Goal: Browse casually: Explore the website without a specific task or goal

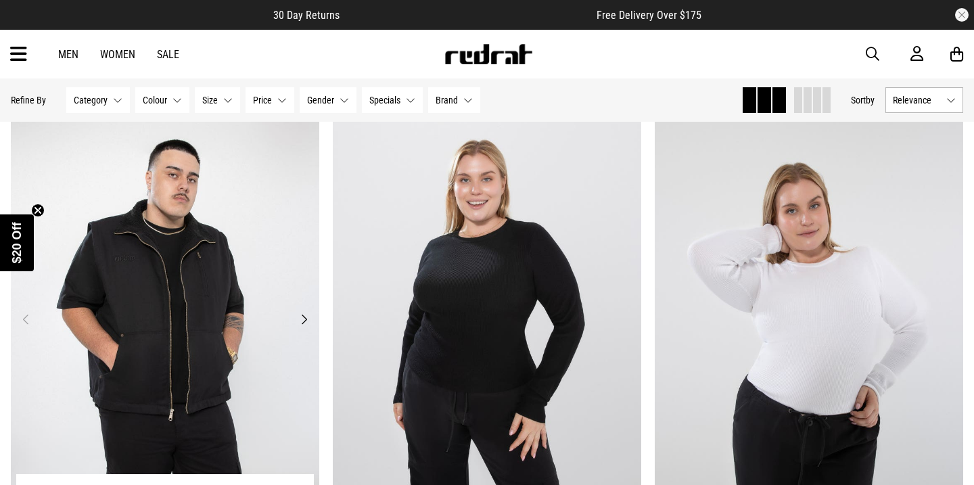
scroll to position [7048, 0]
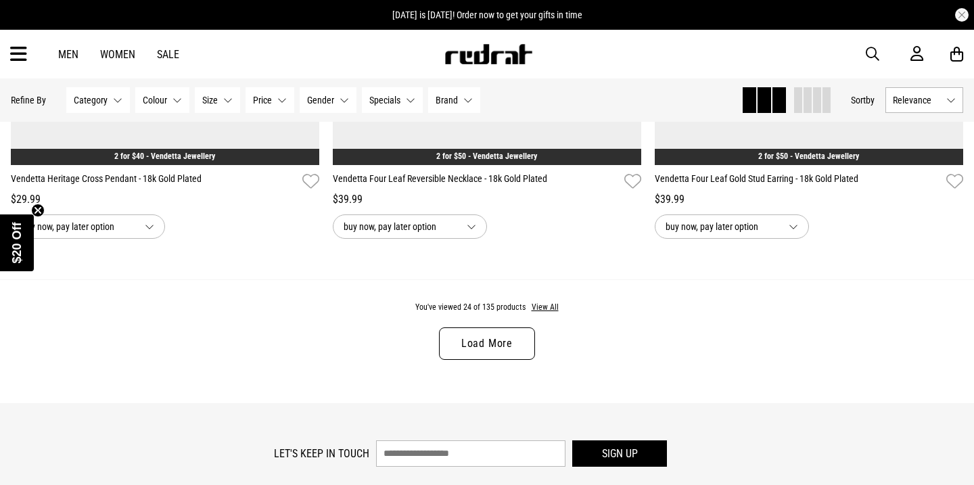
scroll to position [4212, 0]
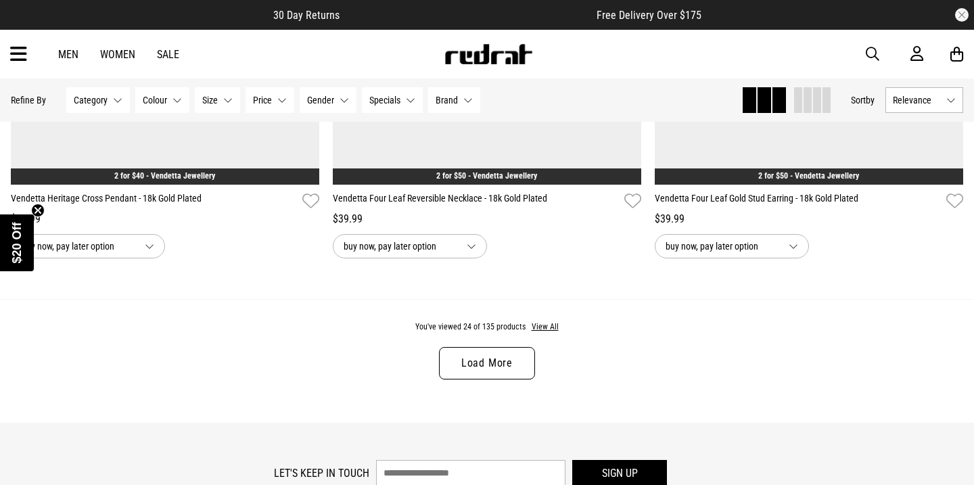
click at [473, 362] on link "Load More" at bounding box center [487, 363] width 96 height 32
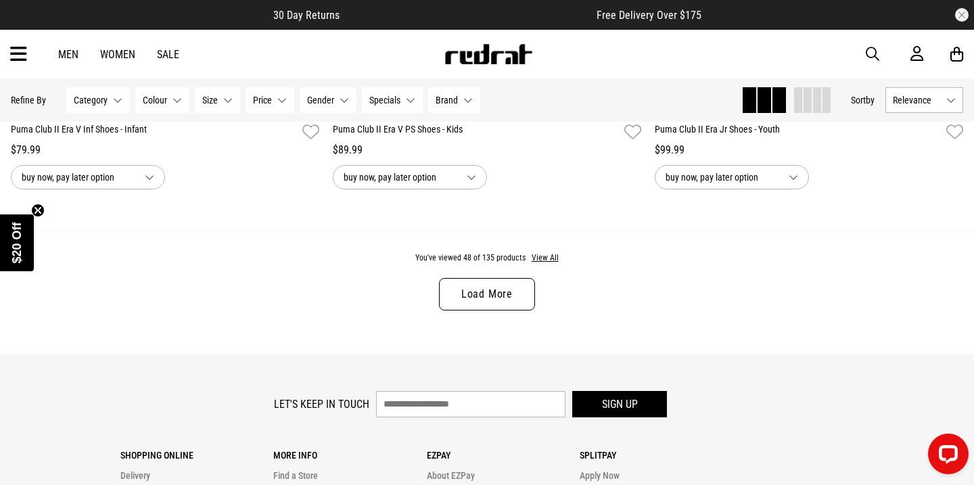
scroll to position [8543, 0]
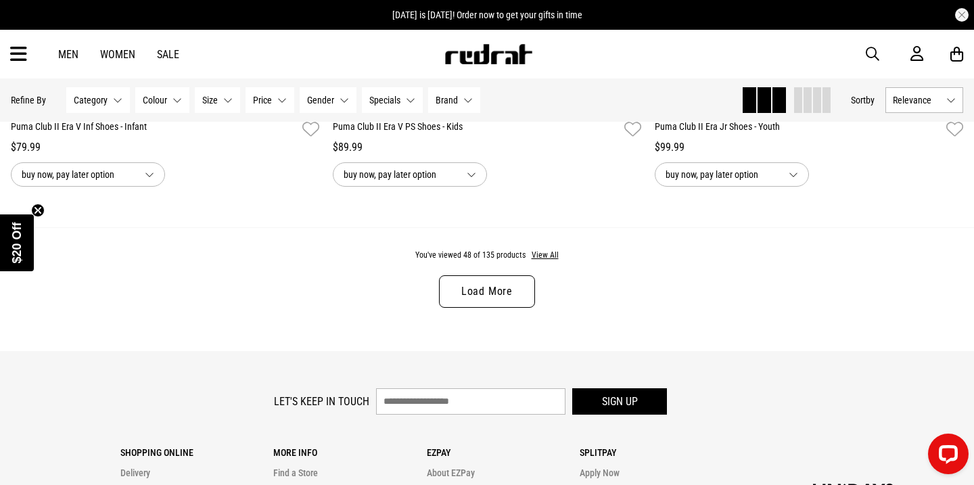
click at [502, 293] on link "Load More" at bounding box center [487, 291] width 96 height 32
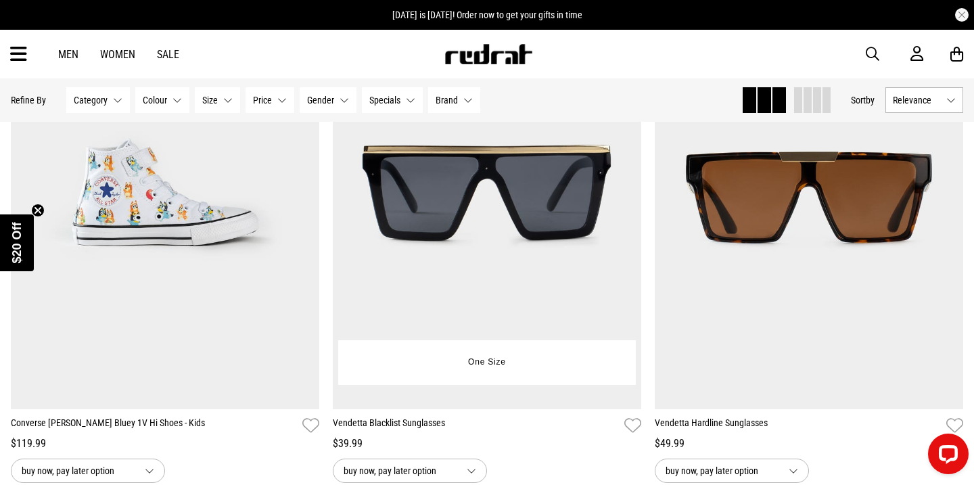
scroll to position [9852, 0]
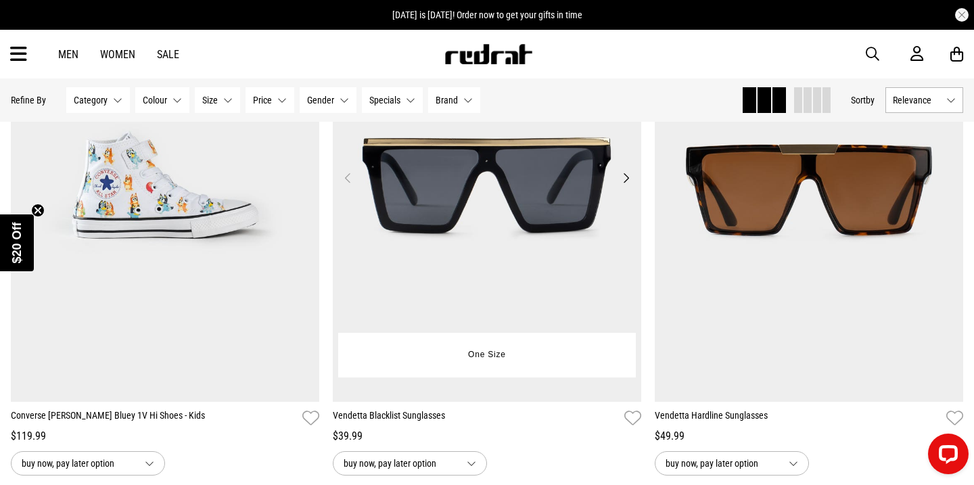
click at [625, 176] on button "Next" at bounding box center [625, 178] width 17 height 16
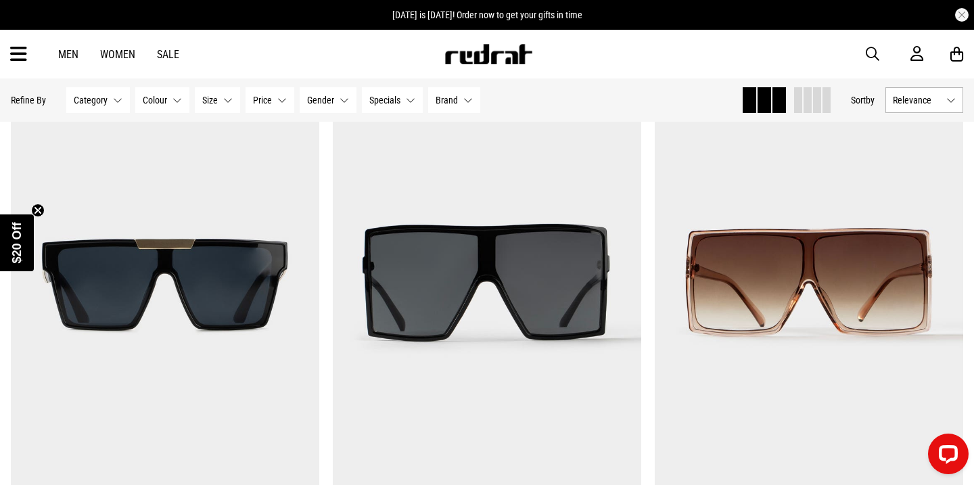
scroll to position [11348, 0]
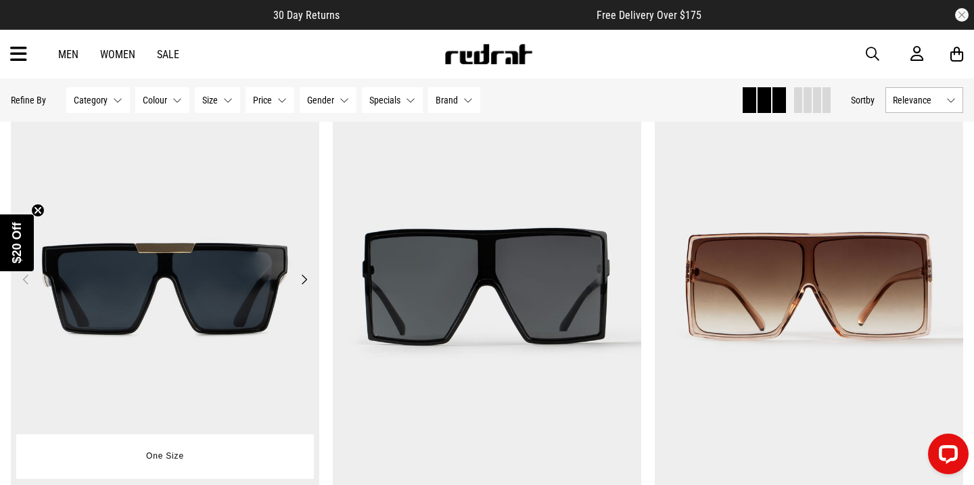
click at [305, 279] on button "Next" at bounding box center [304, 279] width 17 height 16
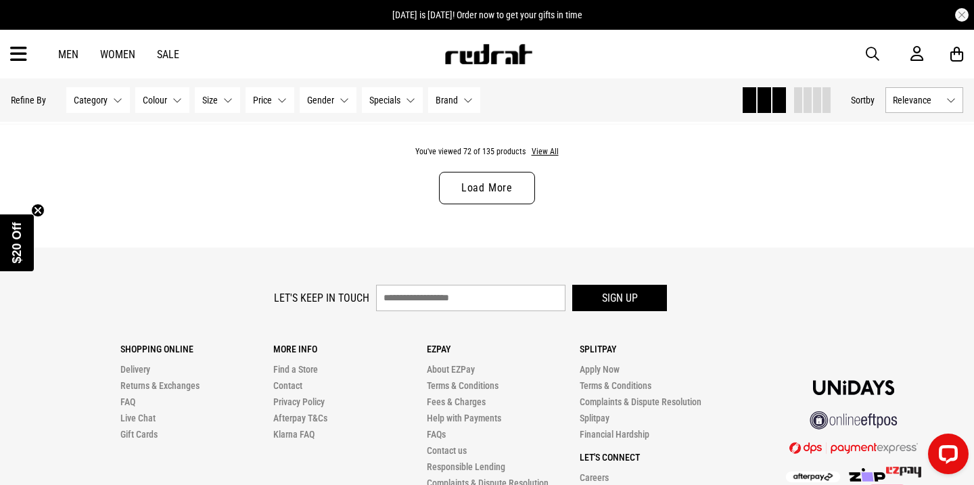
scroll to position [12904, 0]
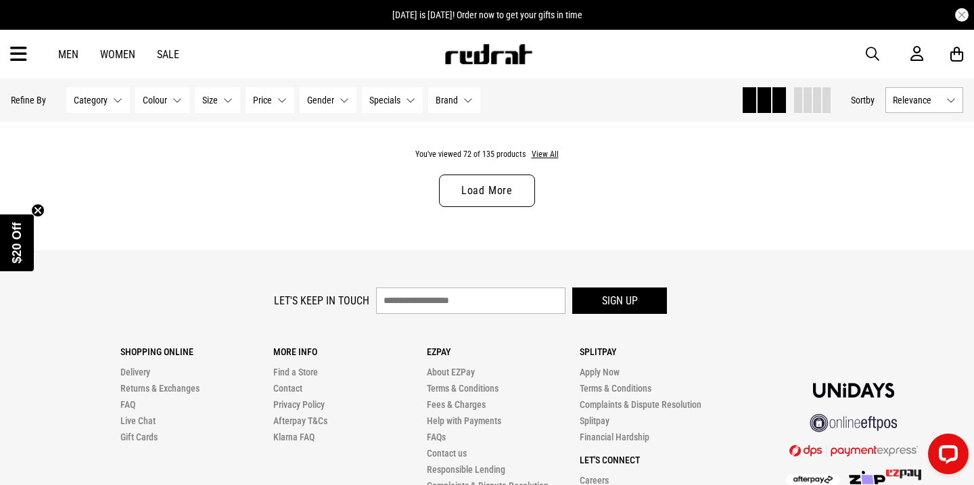
click at [509, 191] on link "Load More" at bounding box center [487, 190] width 96 height 32
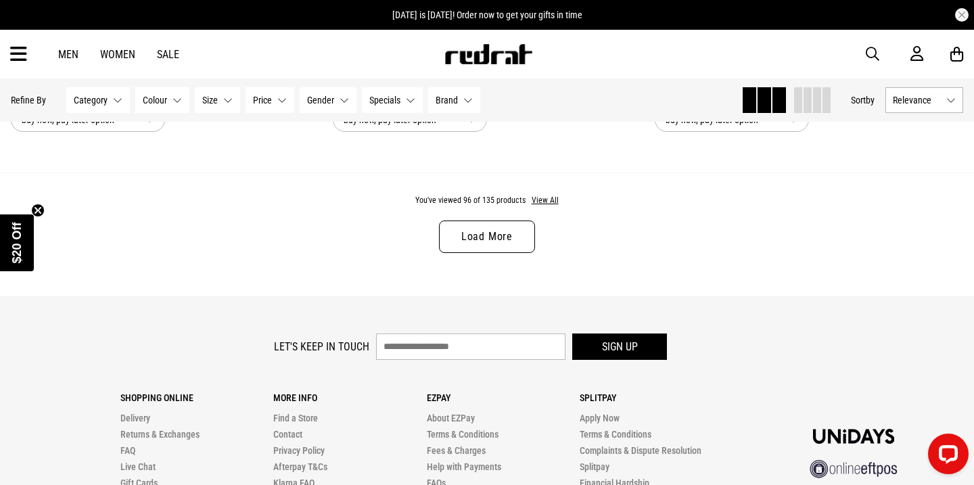
scroll to position [17116, 0]
click at [499, 234] on link "Load More" at bounding box center [487, 238] width 96 height 32
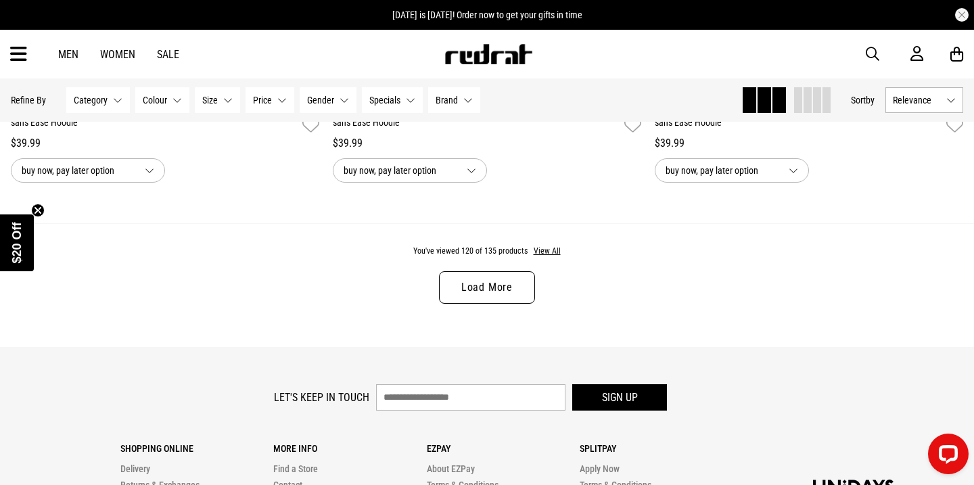
scroll to position [21338, 0]
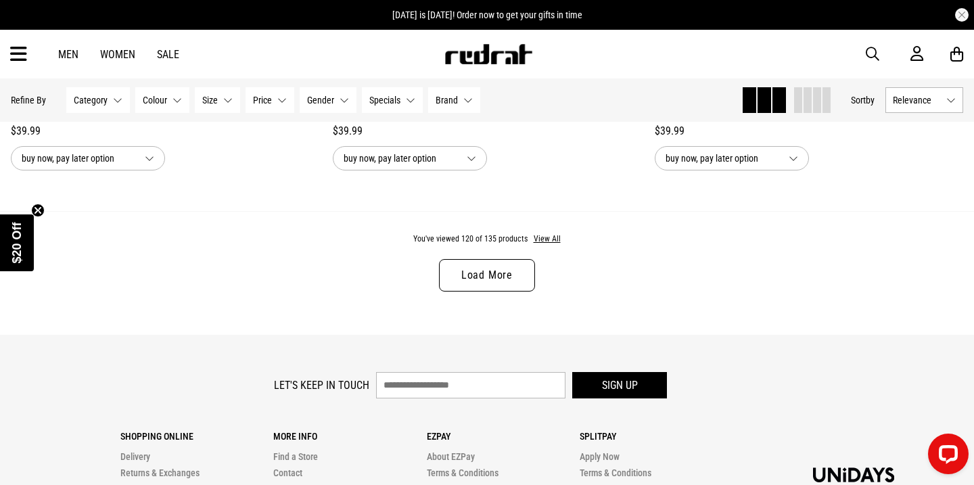
click at [501, 277] on link "Load More" at bounding box center [487, 275] width 96 height 32
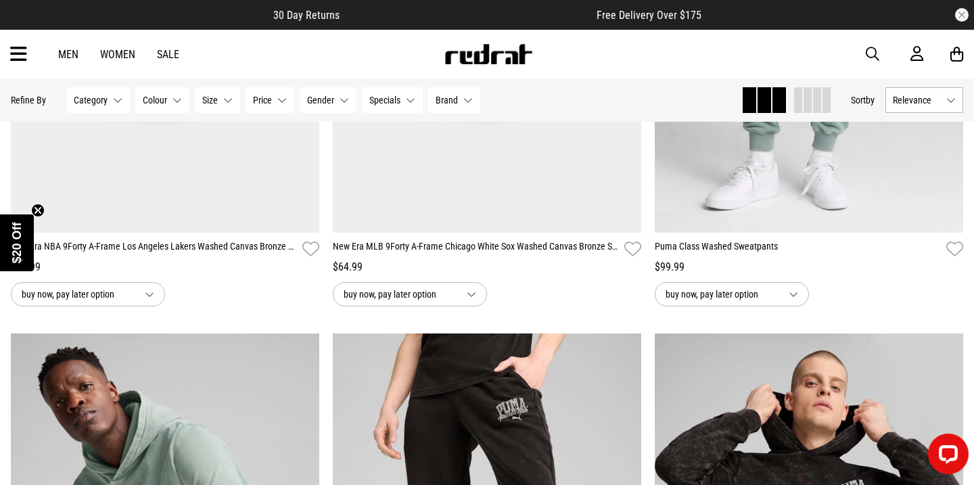
scroll to position [23332, 0]
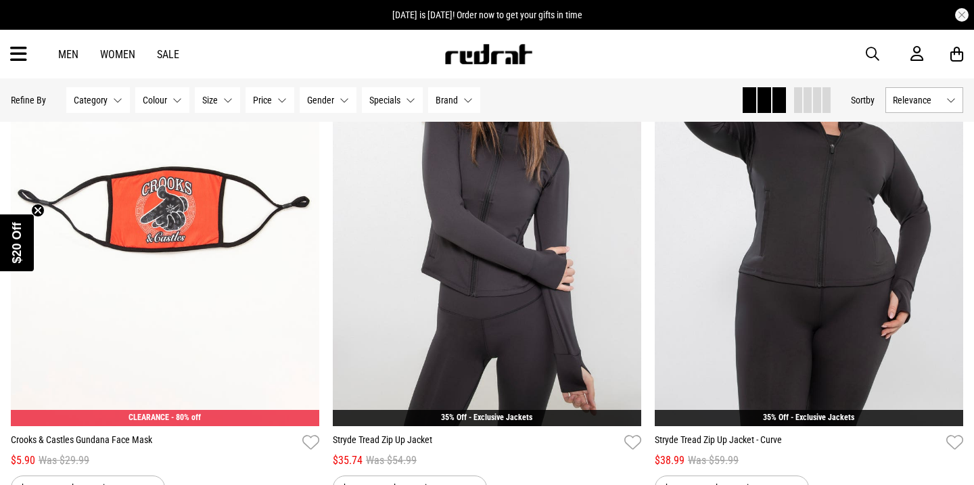
scroll to position [3440, 0]
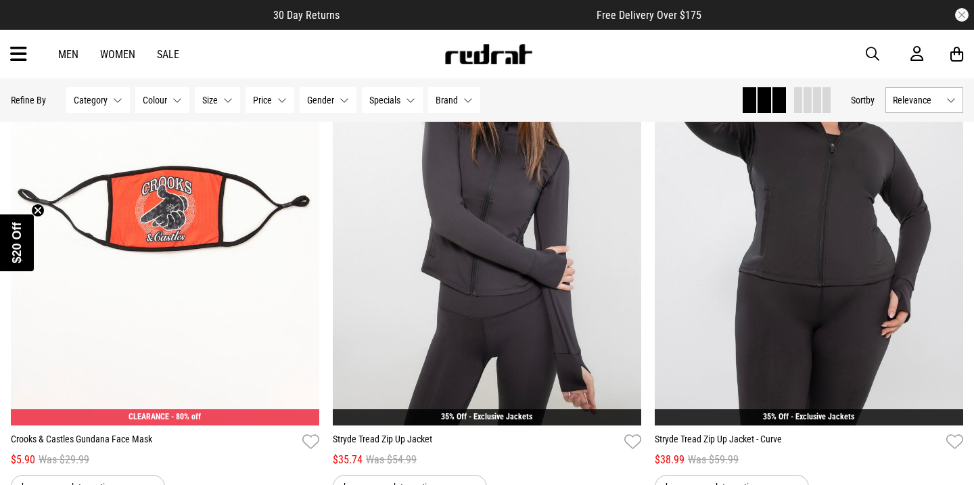
click at [24, 56] on icon at bounding box center [18, 54] width 17 height 22
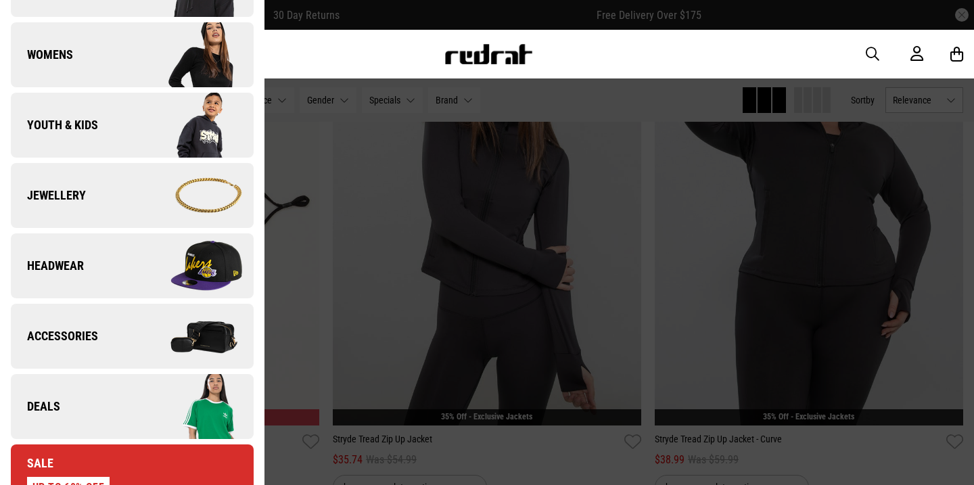
scroll to position [267, 0]
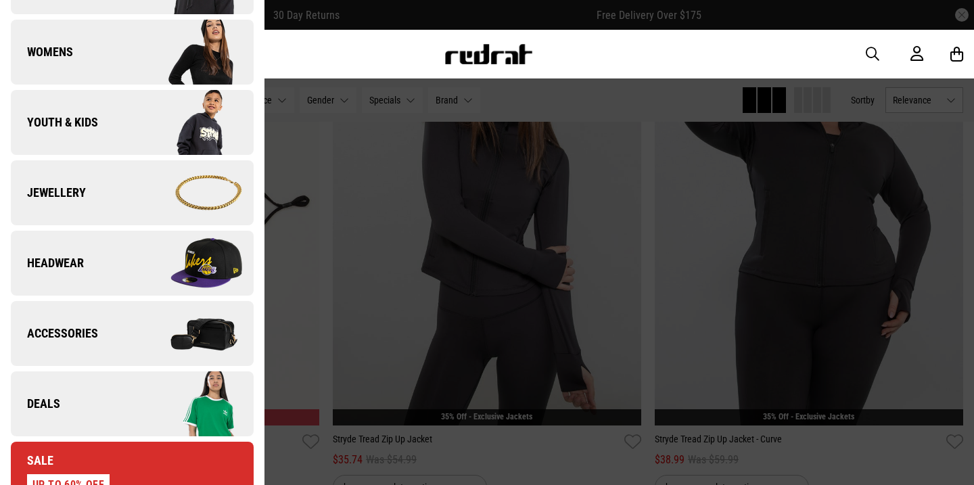
click at [122, 185] on link "Jewellery" at bounding box center [132, 192] width 243 height 65
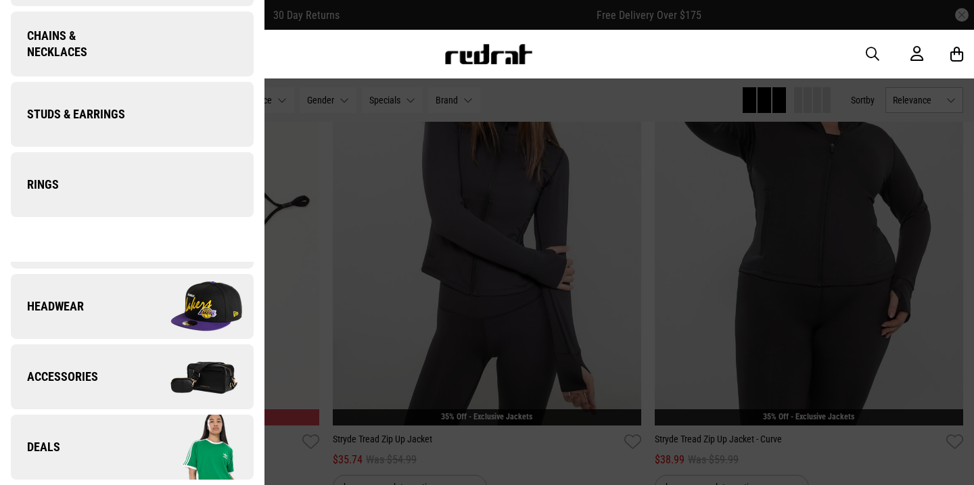
scroll to position [0, 0]
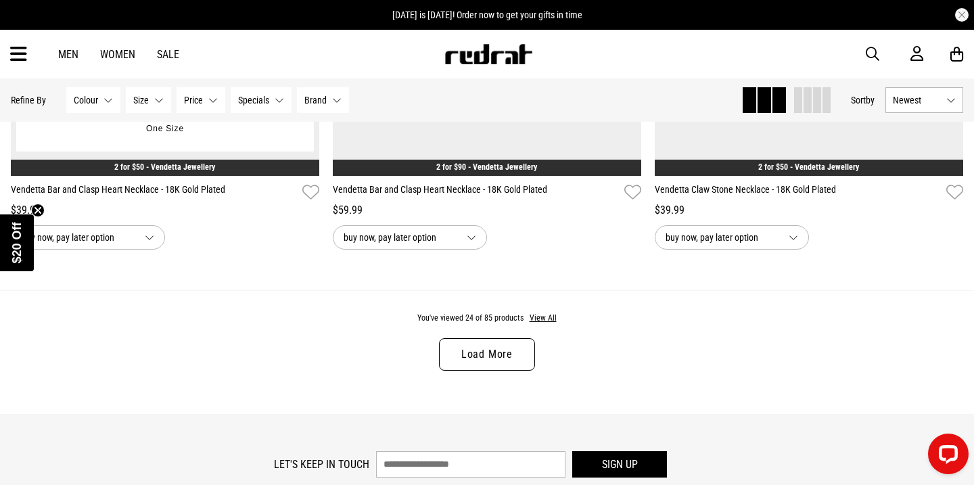
scroll to position [4324, 0]
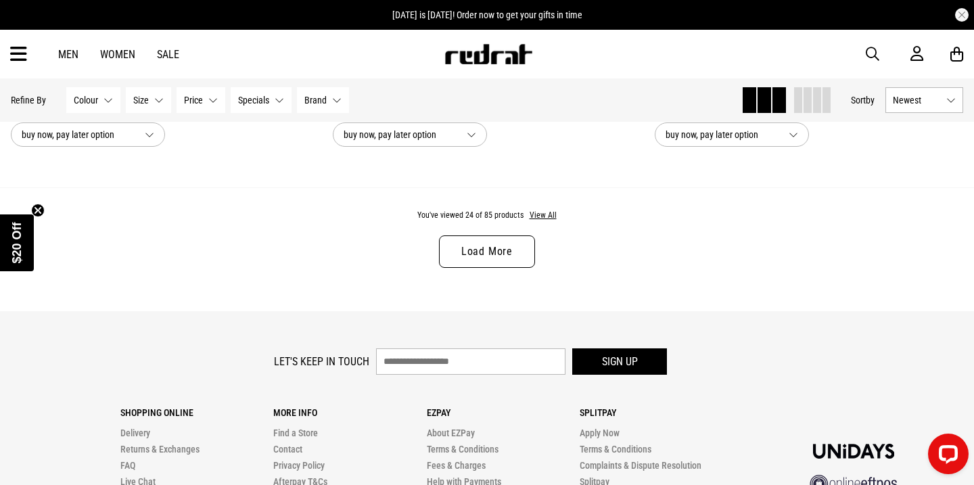
click at [474, 241] on link "Load More" at bounding box center [487, 251] width 96 height 32
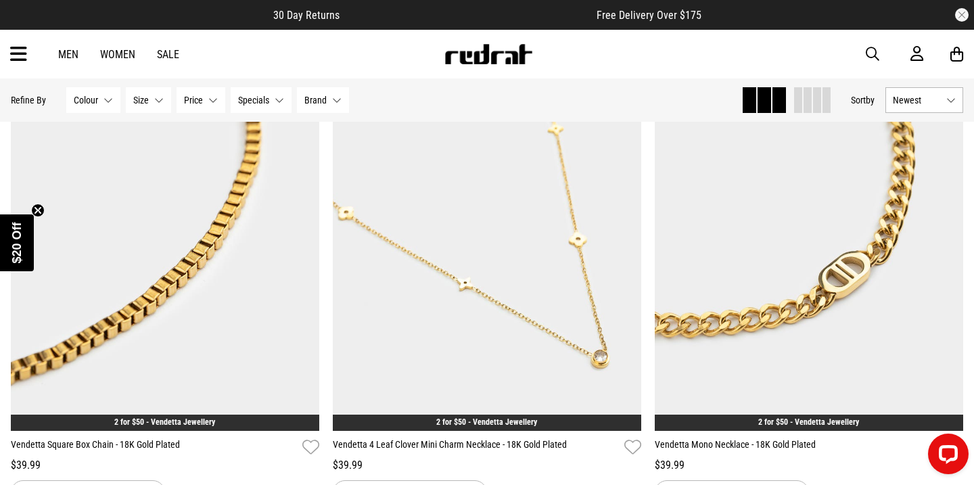
scroll to position [8214, 0]
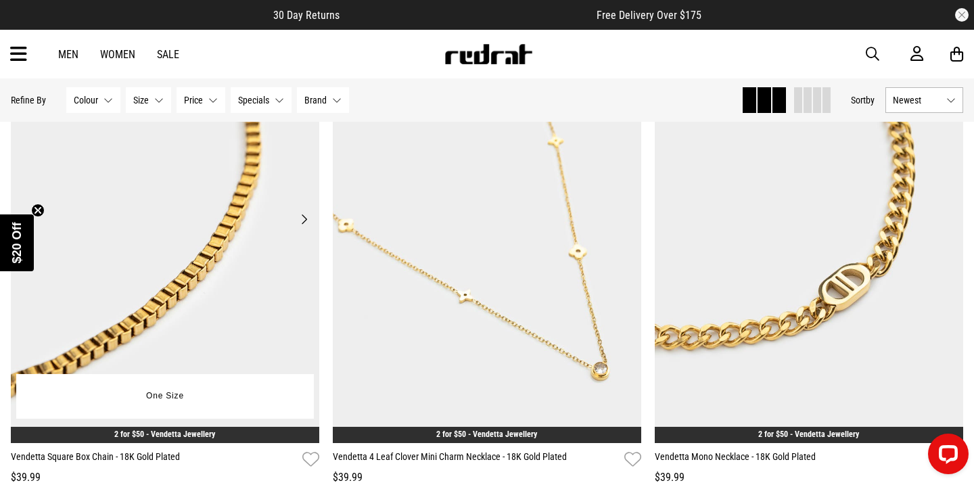
click at [304, 218] on button "Next" at bounding box center [304, 219] width 17 height 16
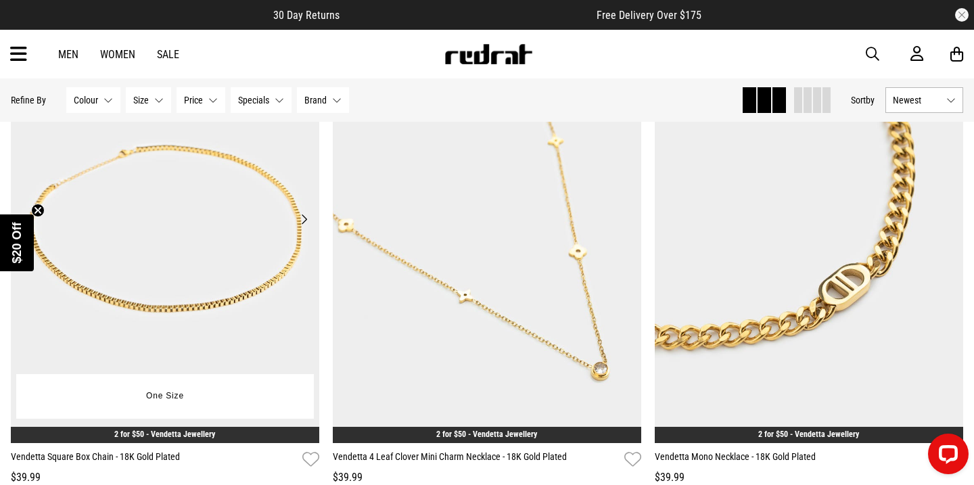
click at [304, 218] on button "Next" at bounding box center [304, 219] width 17 height 16
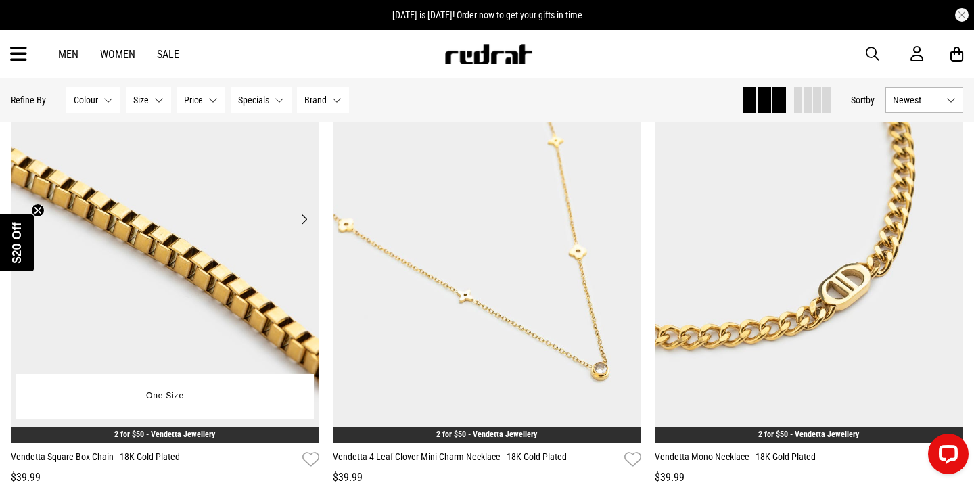
click at [304, 218] on button "Next" at bounding box center [304, 219] width 17 height 16
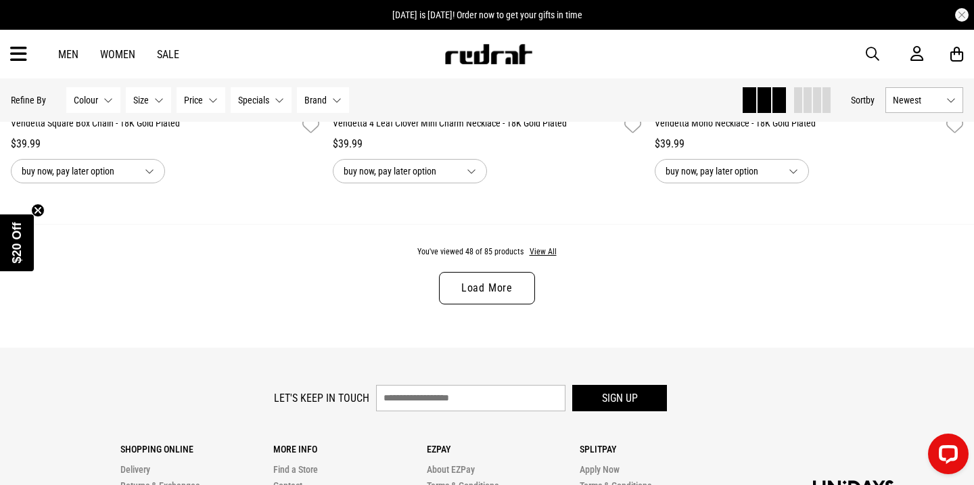
scroll to position [8540, 0]
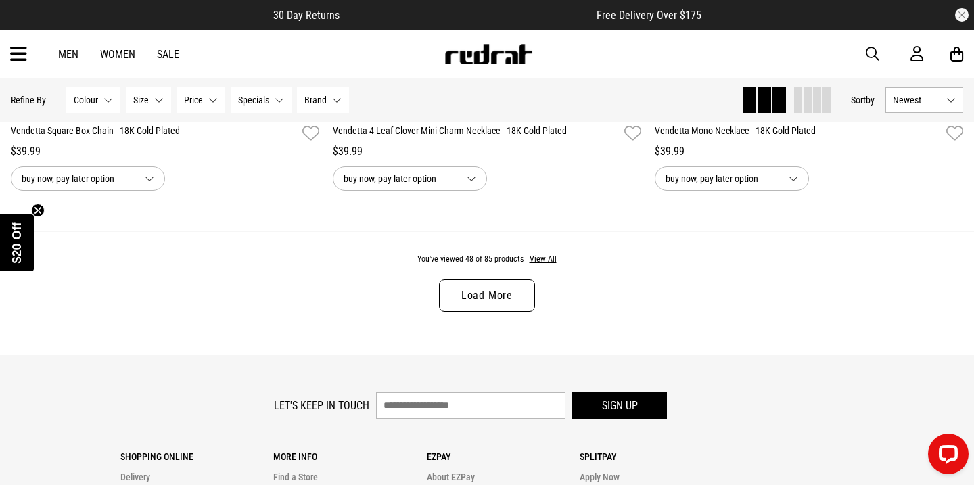
click at [481, 287] on link "Load More" at bounding box center [487, 295] width 96 height 32
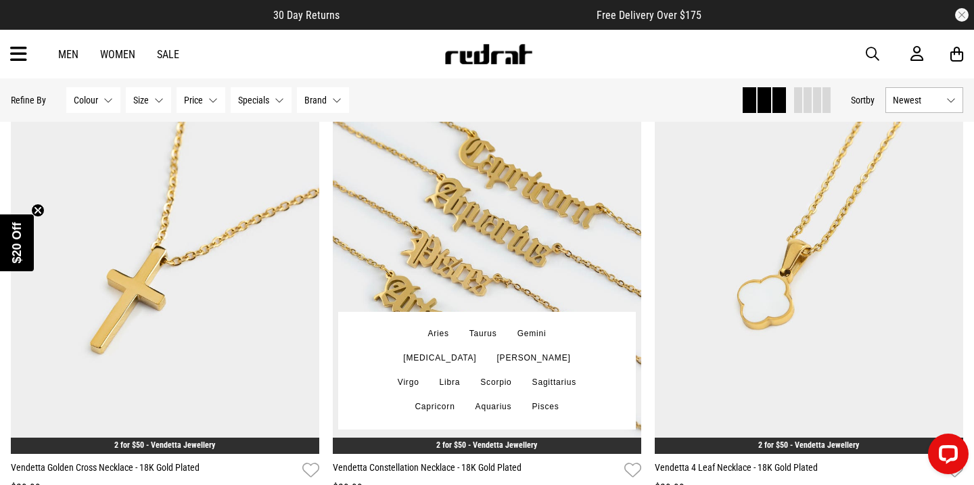
scroll to position [9269, 0]
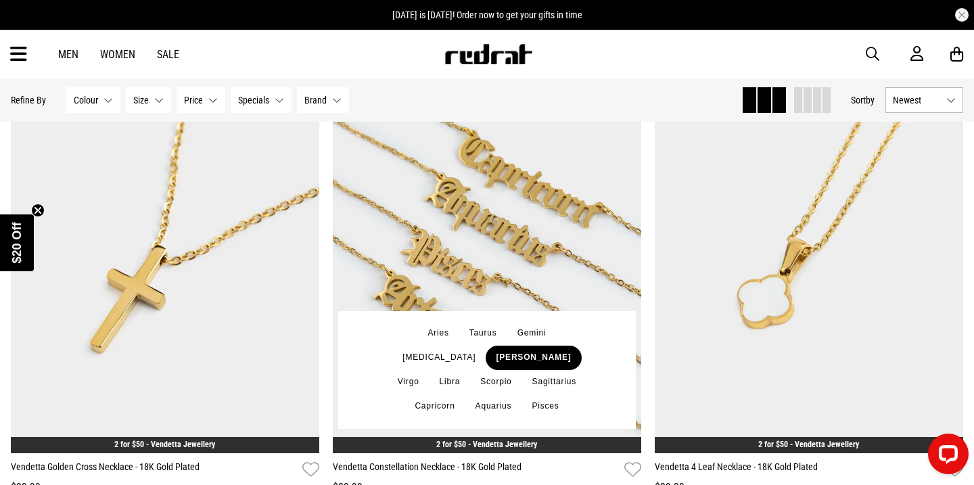
click at [486, 358] on button "[PERSON_NAME]" at bounding box center [533, 358] width 95 height 24
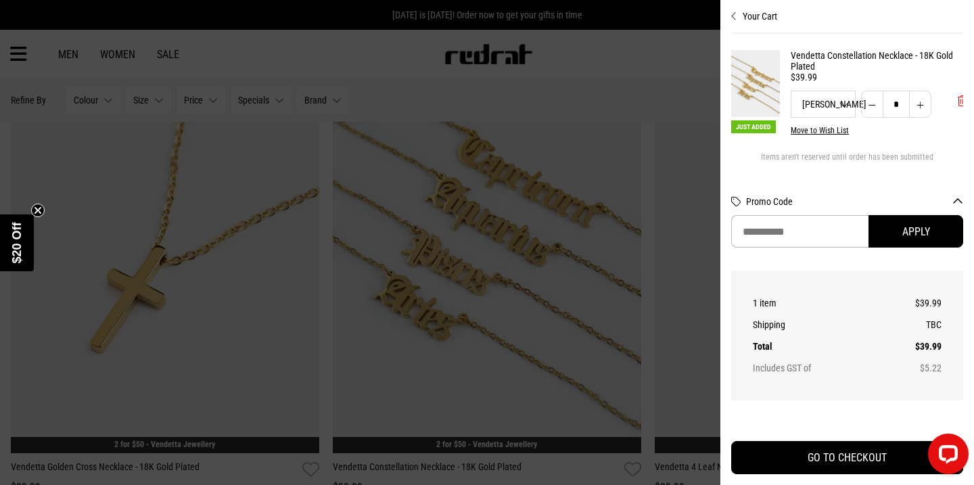
click at [958, 101] on span "'Remove from cart" at bounding box center [962, 101] width 9 height 13
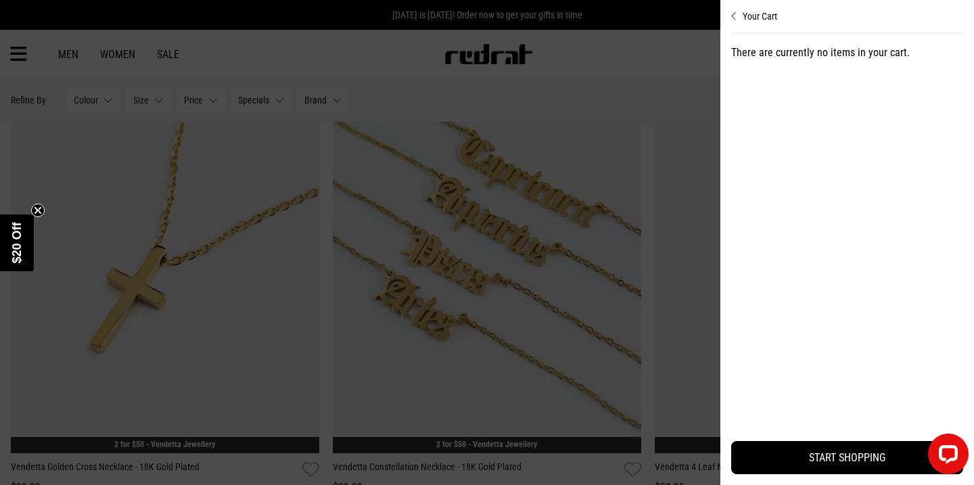
click at [735, 13] on icon "Close cart preview" at bounding box center [734, 16] width 6 height 11
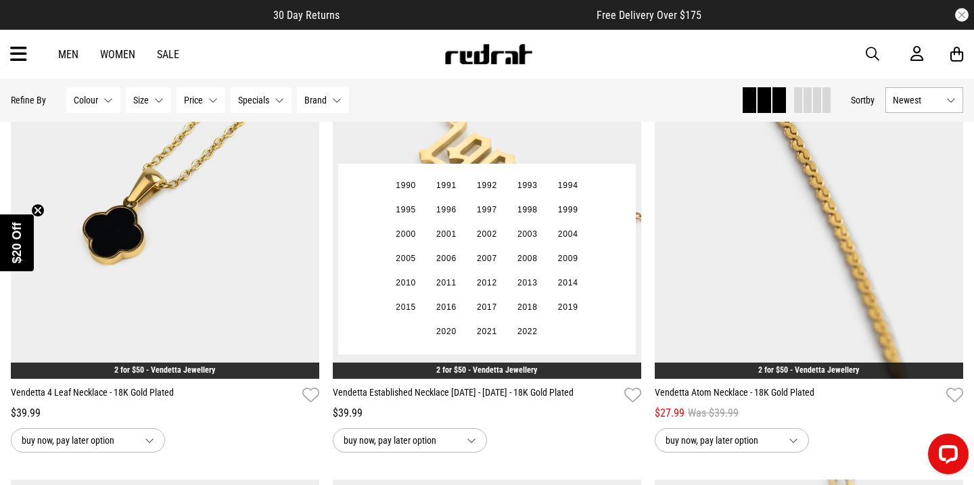
scroll to position [9874, 0]
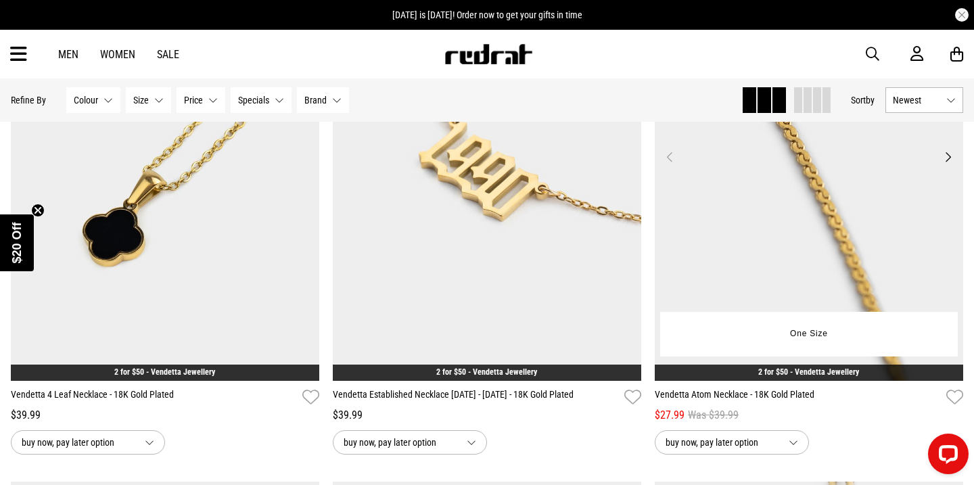
click at [948, 154] on button "Next" at bounding box center [947, 157] width 17 height 16
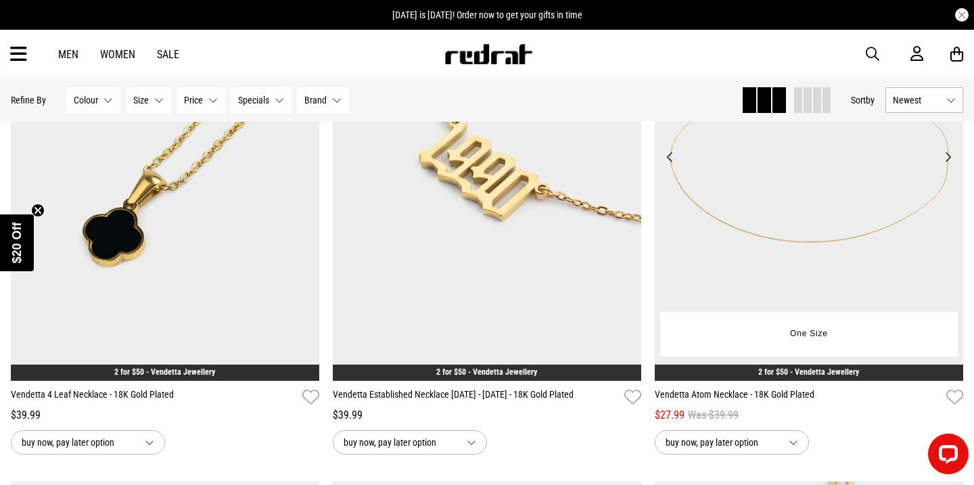
click at [948, 154] on button "Next" at bounding box center [947, 157] width 17 height 16
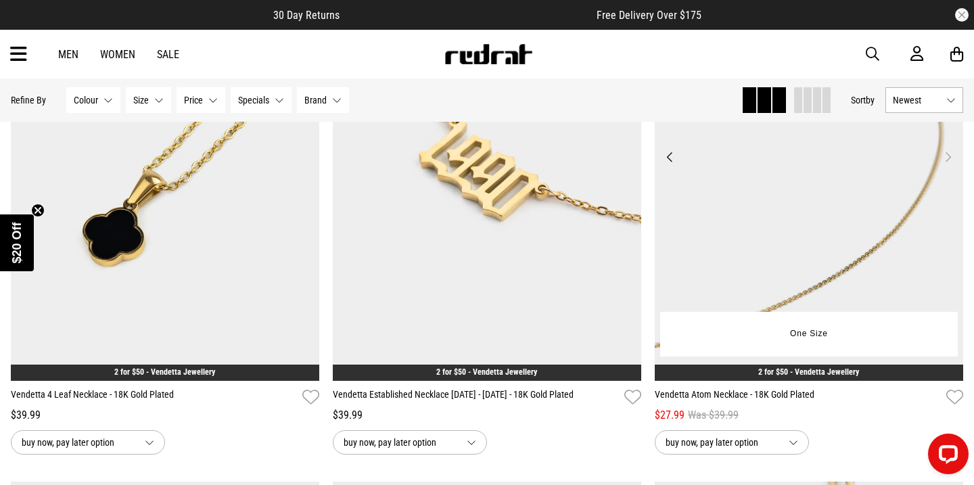
click at [948, 154] on button "Next" at bounding box center [947, 157] width 17 height 16
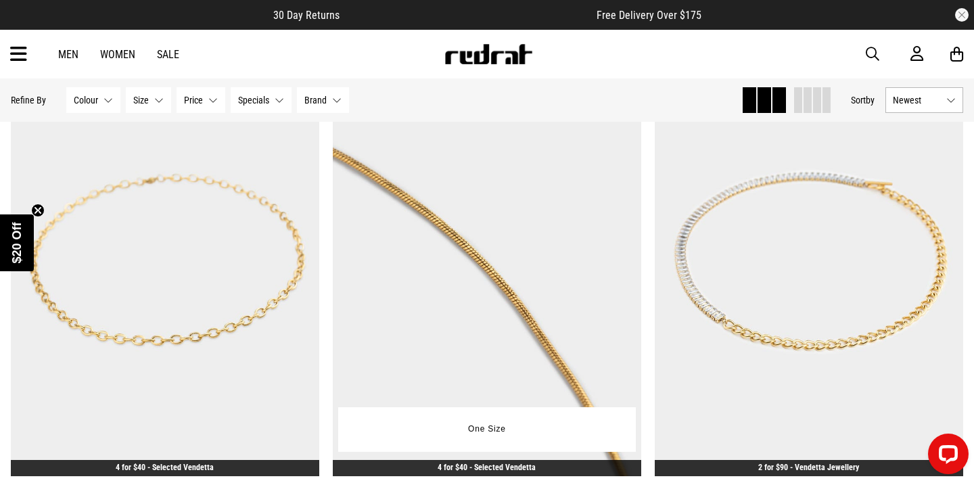
scroll to position [10845, 0]
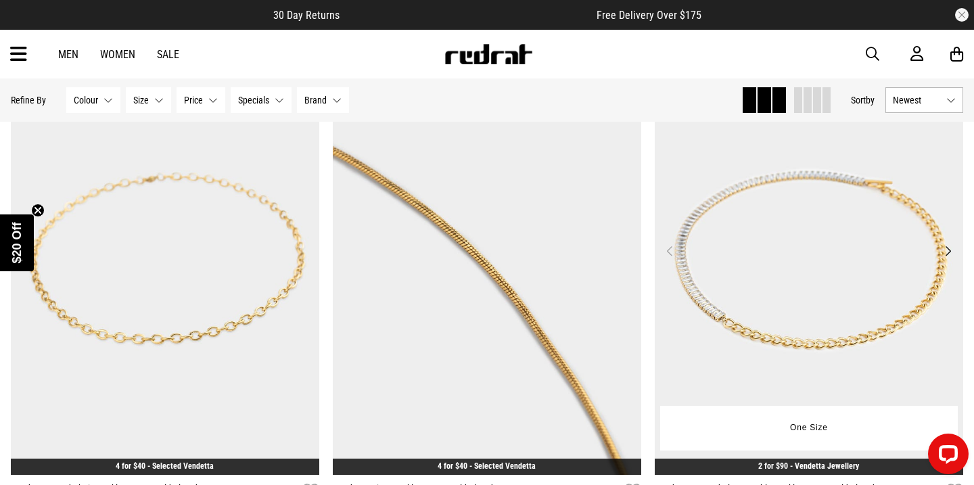
click at [948, 251] on button "Next" at bounding box center [947, 251] width 17 height 16
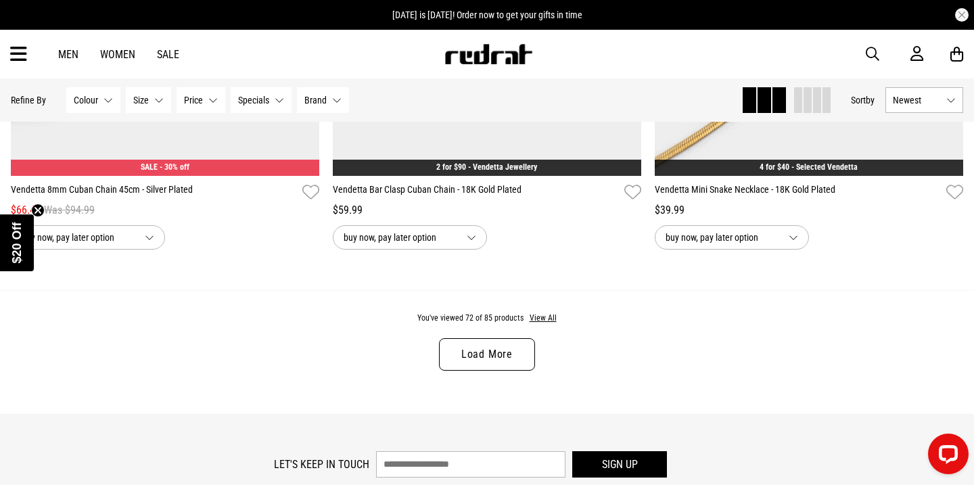
scroll to position [12733, 0]
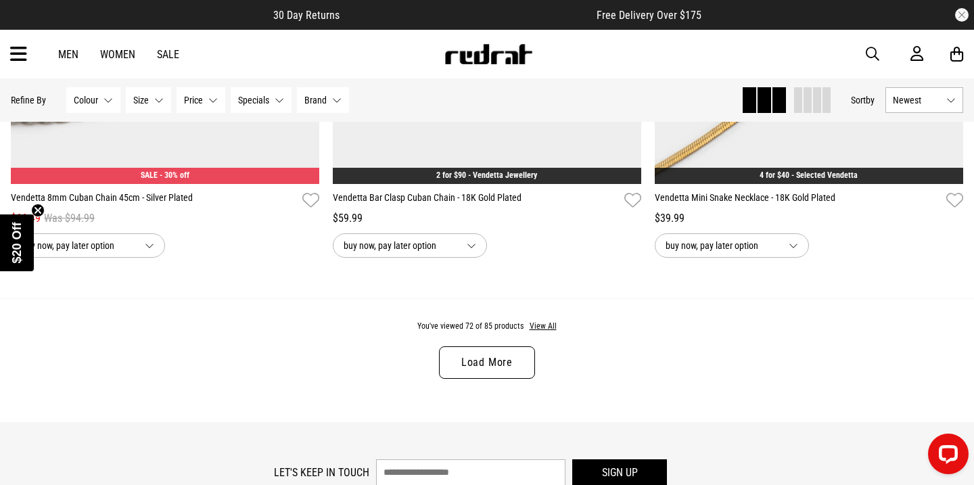
click at [504, 362] on link "Load More" at bounding box center [487, 362] width 96 height 32
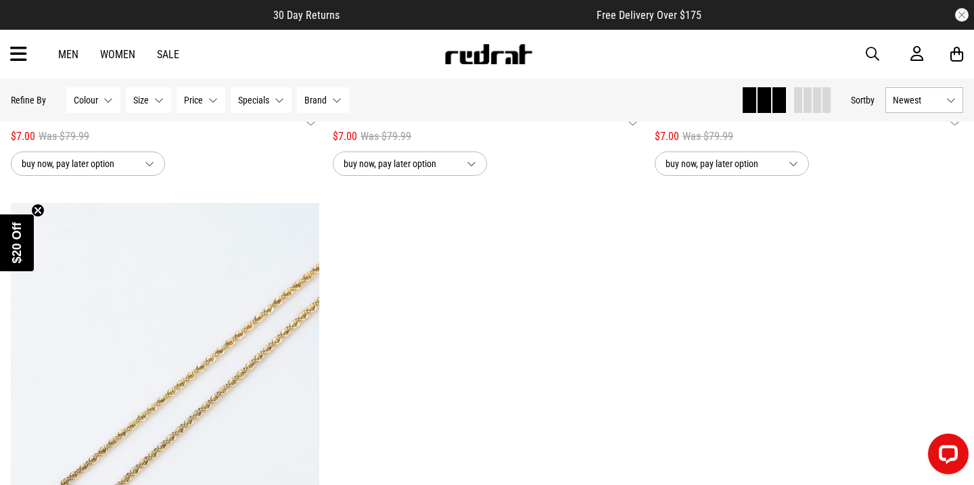
scroll to position [14941, 0]
